Goal: Find specific page/section: Find specific page/section

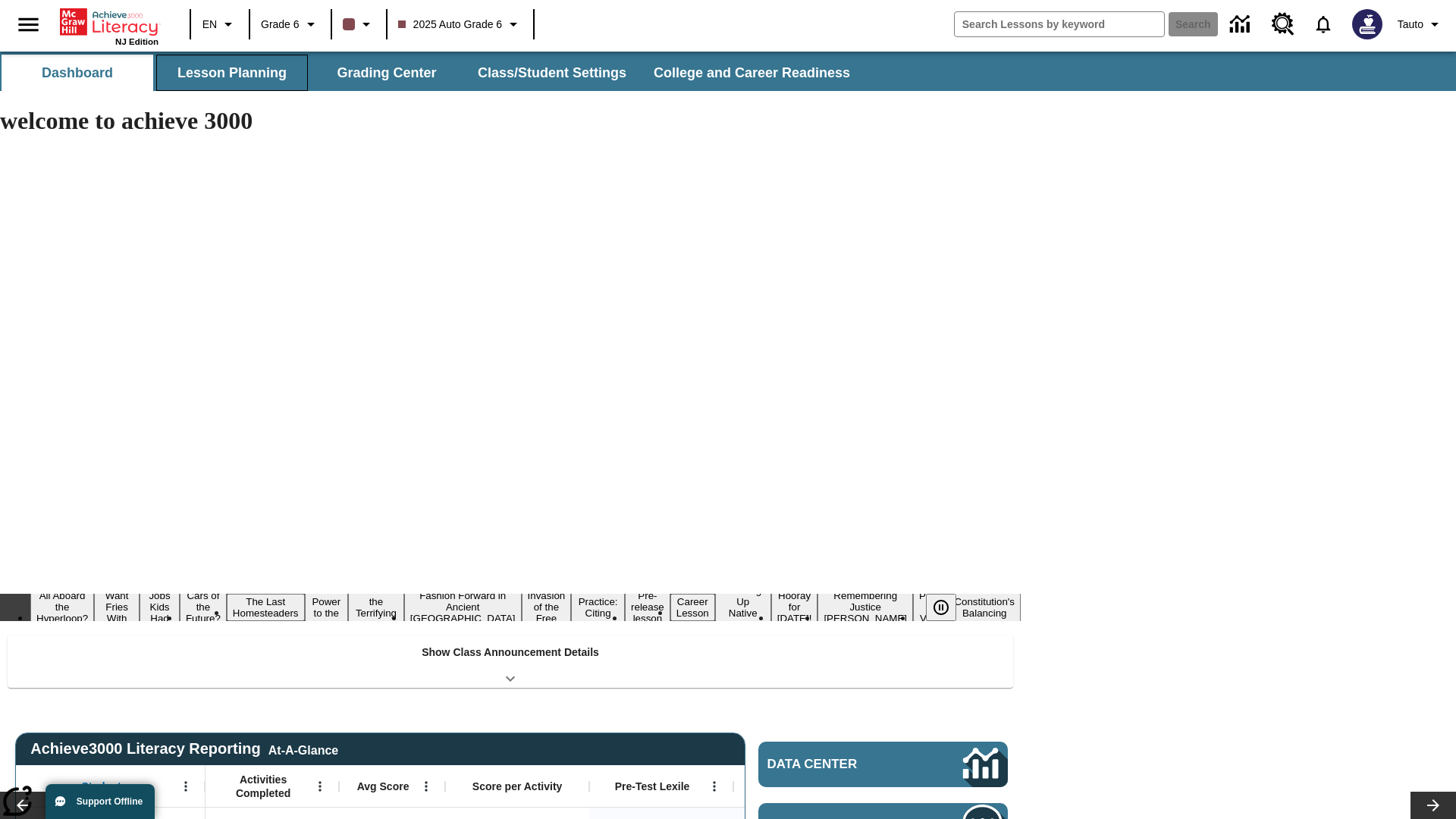
click at [232, 73] on button "Lesson Planning" at bounding box center [232, 72] width 152 height 36
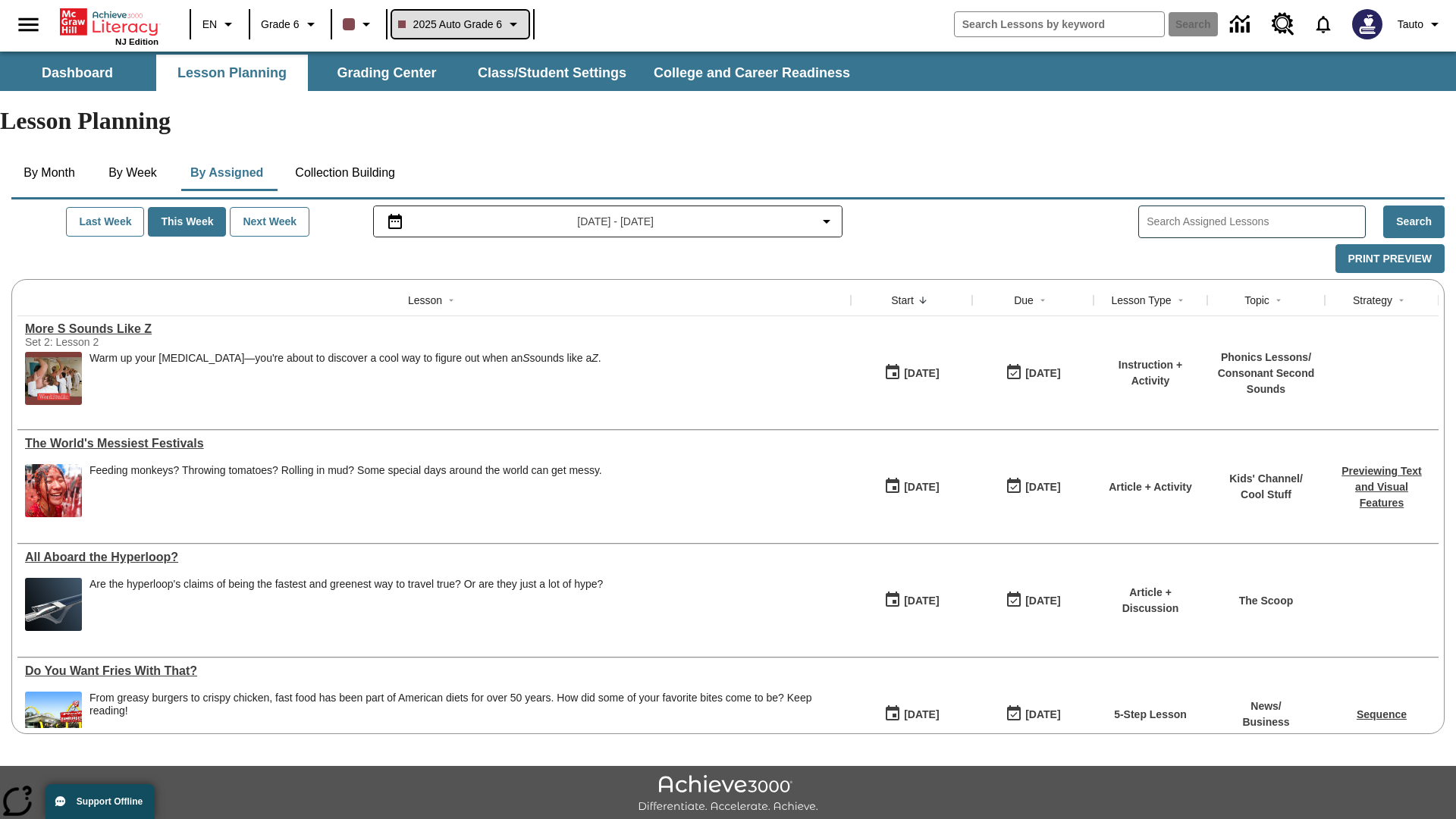
click at [464, 24] on span "2025 Auto Grade 6" at bounding box center [450, 24] width 105 height 16
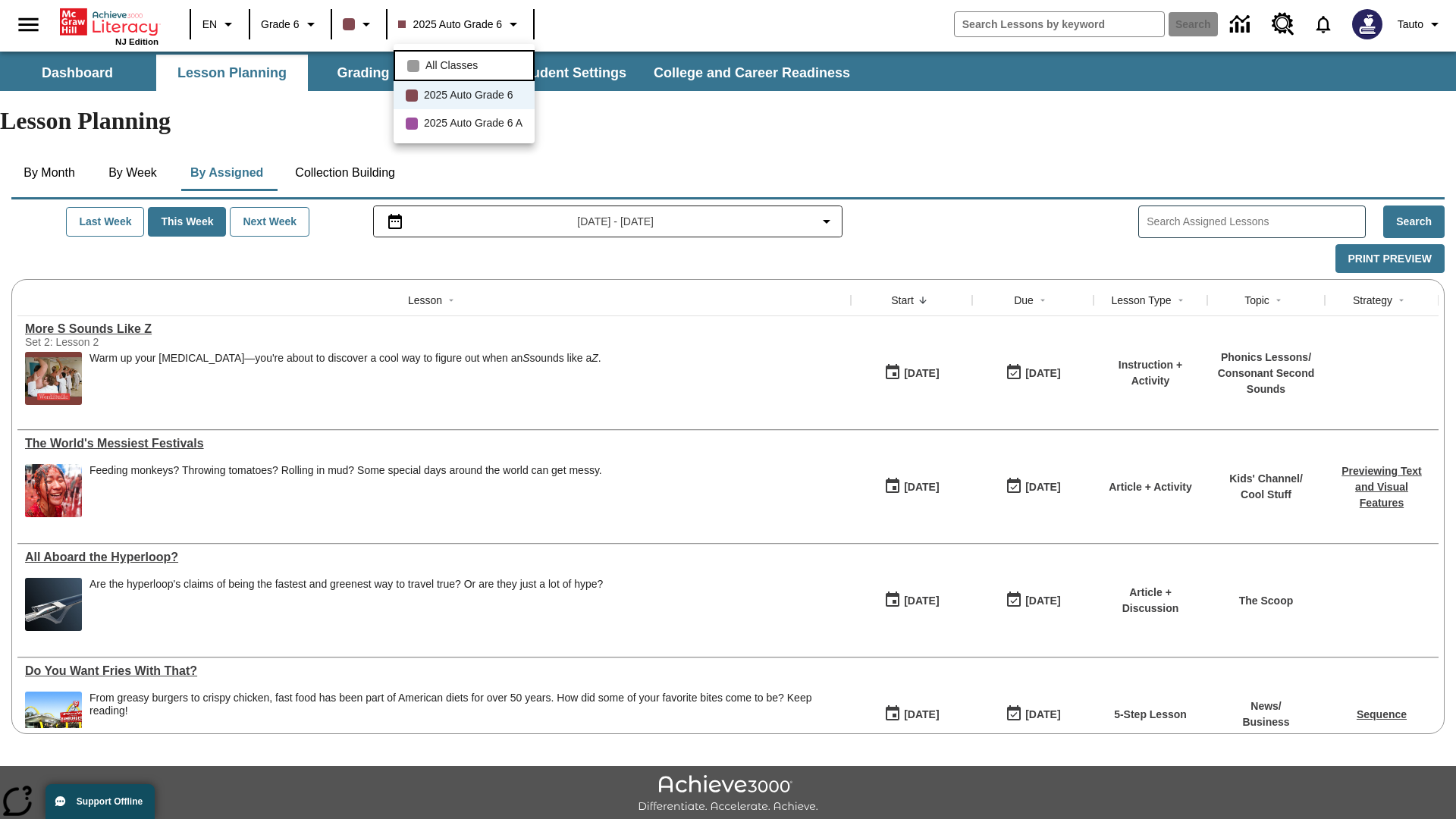
click at [466, 64] on span "All Classes" at bounding box center [451, 66] width 52 height 16
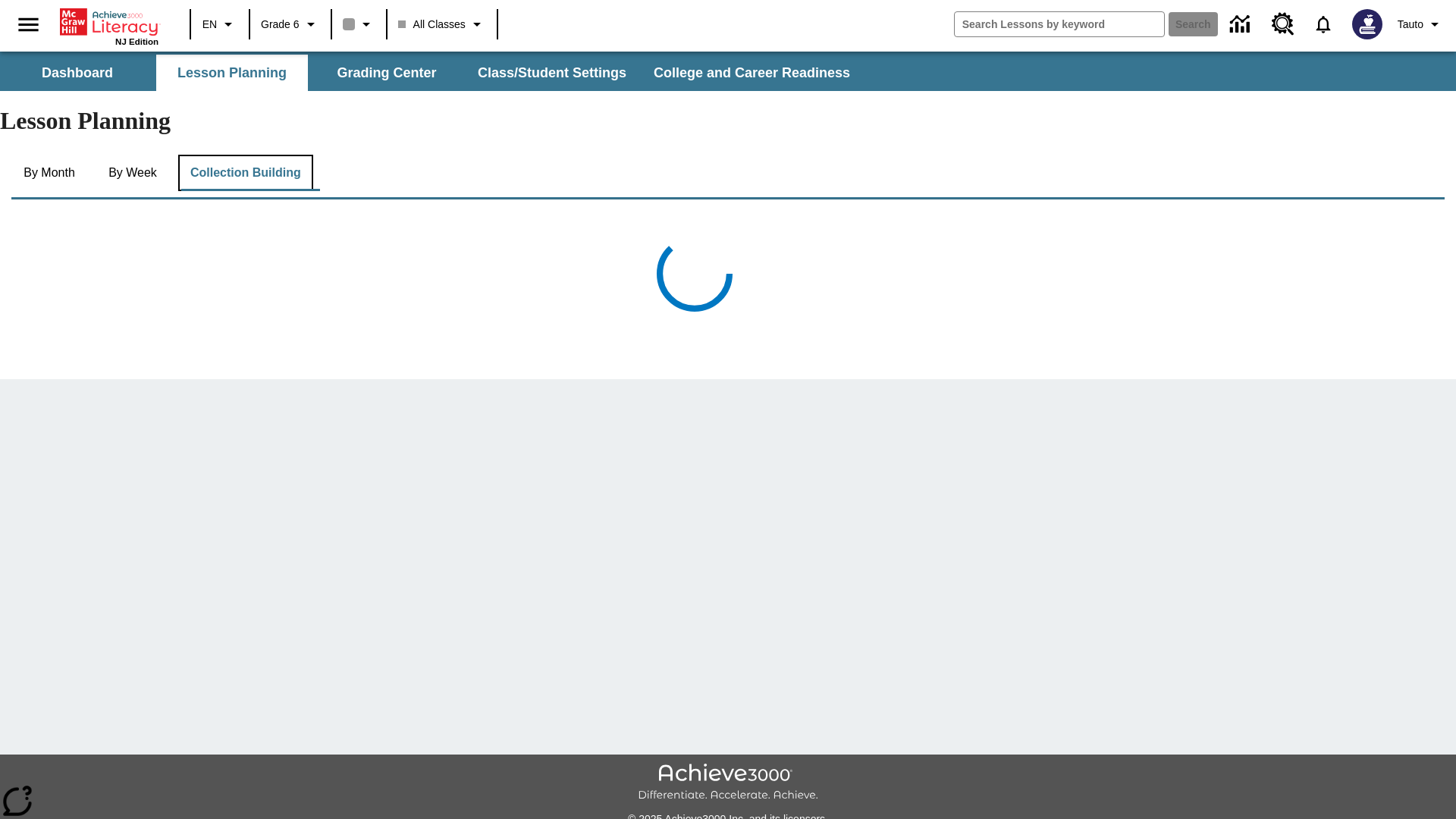
click at [250, 155] on button "Collection Building" at bounding box center [245, 172] width 135 height 36
